Goal: Task Accomplishment & Management: Complete application form

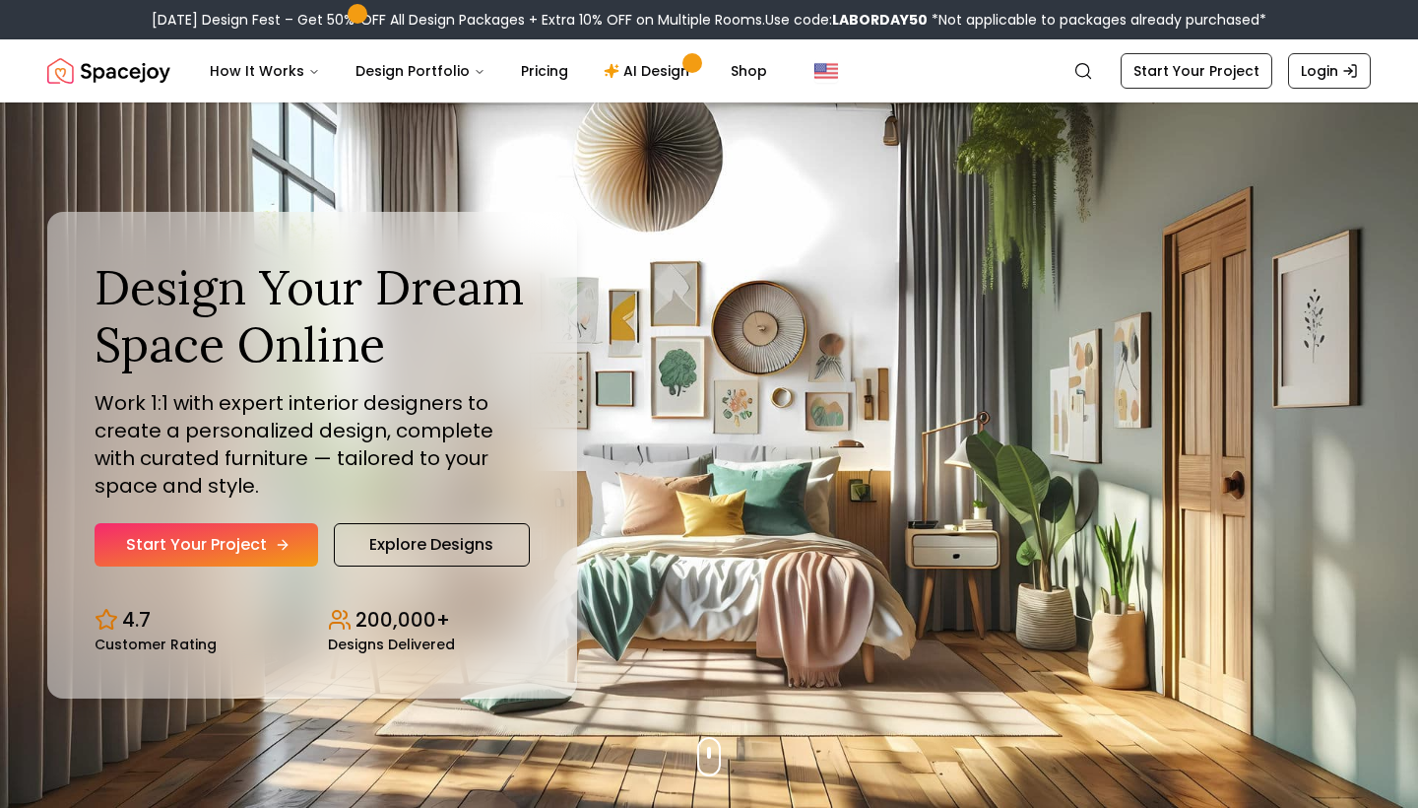
click at [207, 544] on link "Start Your Project" at bounding box center [207, 544] width 224 height 43
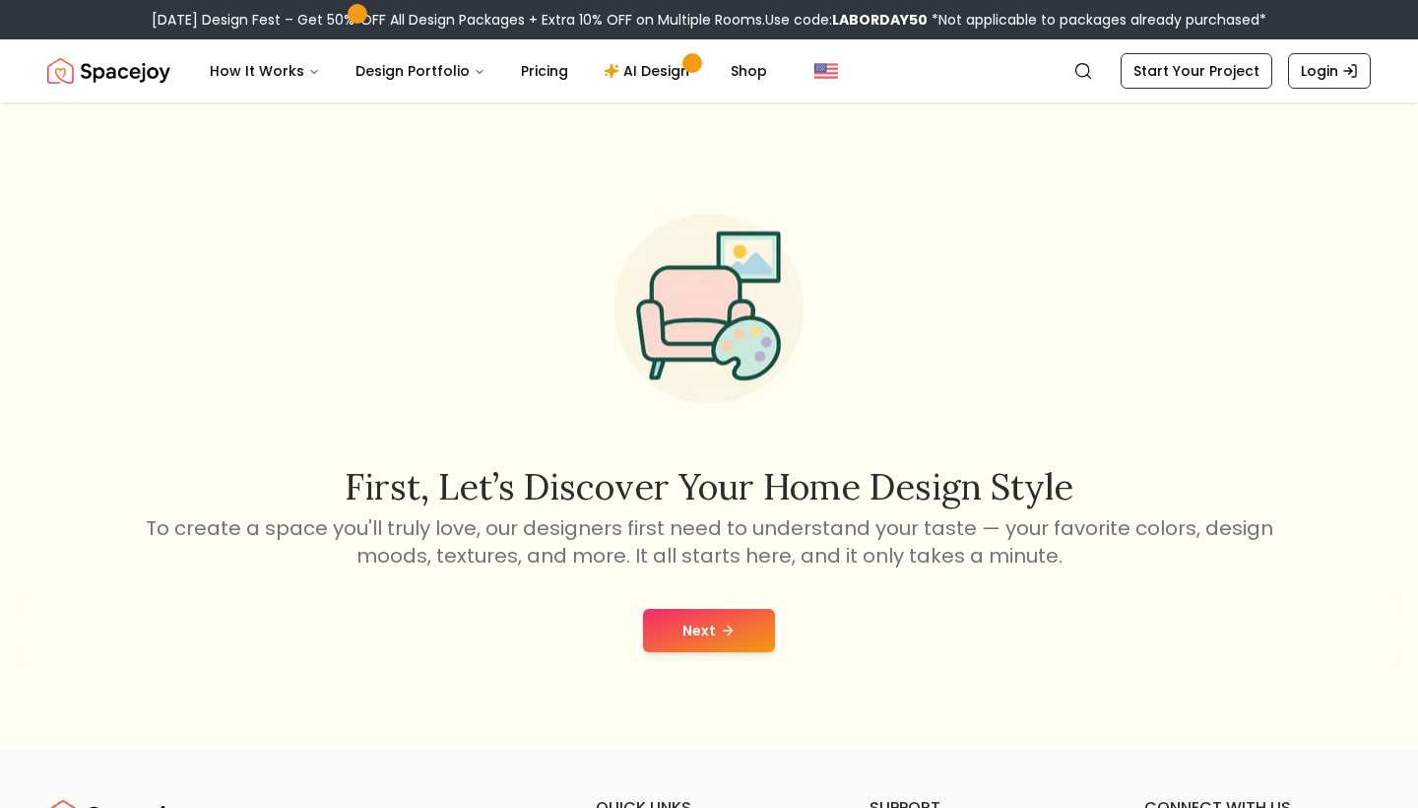
click at [721, 636] on icon at bounding box center [728, 630] width 16 height 16
click at [700, 638] on button "Next" at bounding box center [709, 630] width 132 height 43
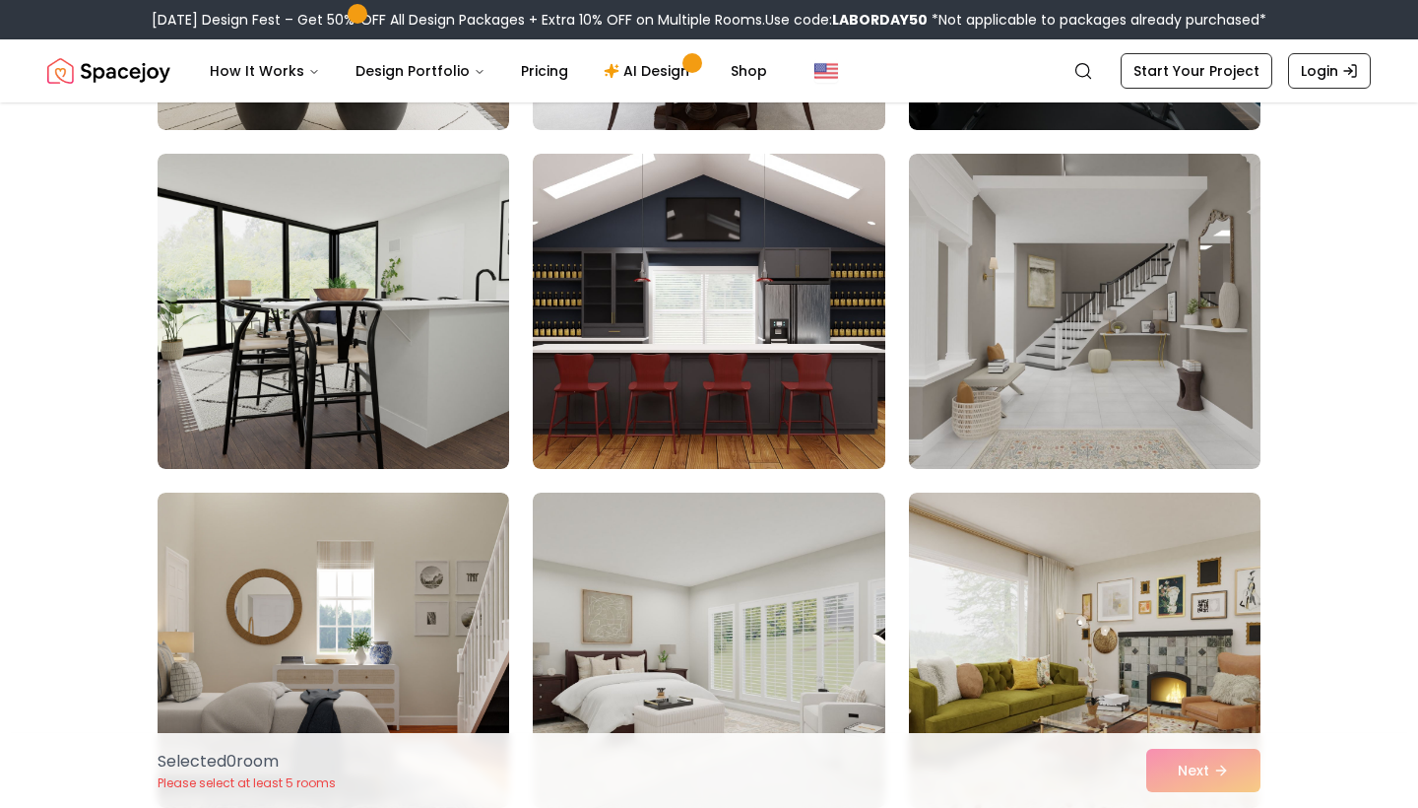
scroll to position [9526, 0]
